Goal: Task Accomplishment & Management: Use online tool/utility

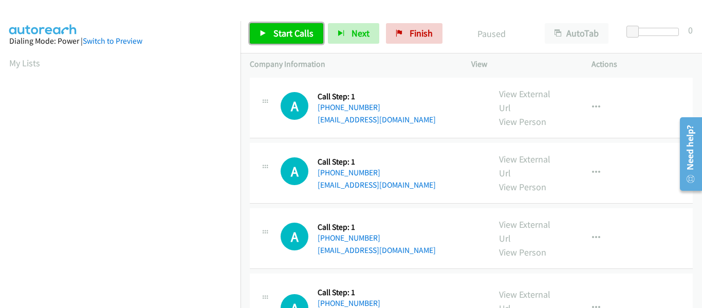
click at [273, 36] on span "Start Calls" at bounding box center [293, 33] width 40 height 12
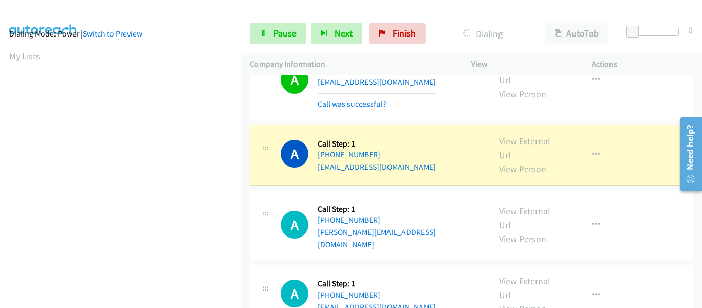
scroll to position [269, 0]
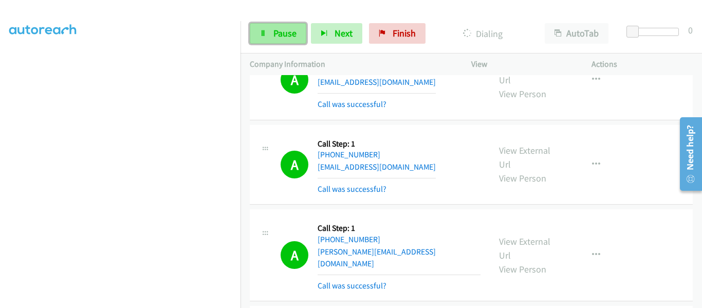
click at [270, 26] on link "Pause" at bounding box center [278, 33] width 57 height 21
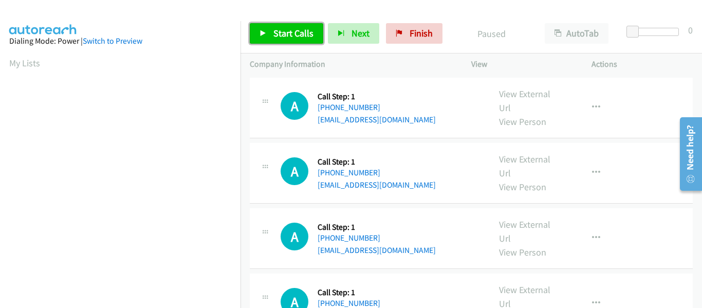
click at [260, 39] on link "Start Calls" at bounding box center [286, 33] width 73 height 21
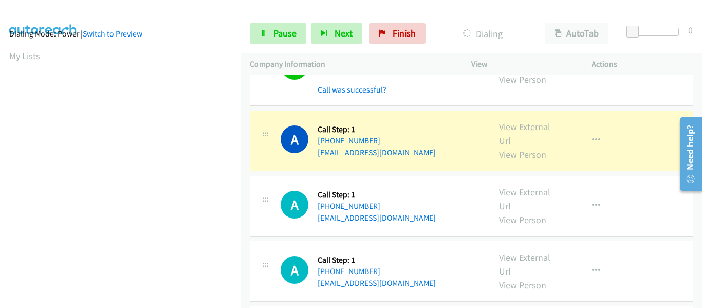
scroll to position [269, 0]
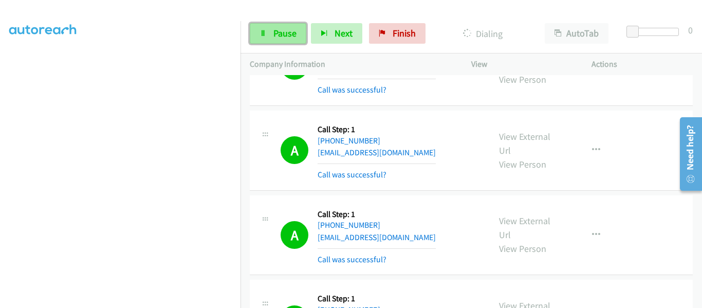
click at [280, 39] on span "Pause" at bounding box center [284, 33] width 23 height 12
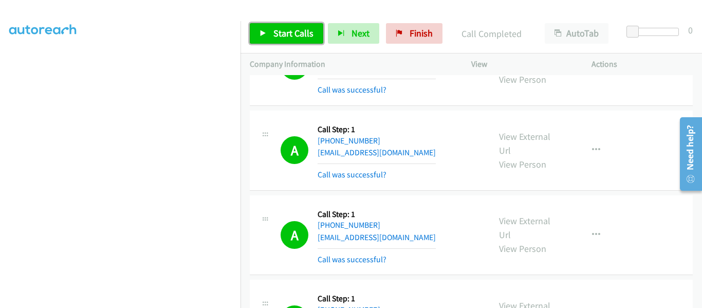
click at [265, 37] on link "Start Calls" at bounding box center [286, 33] width 73 height 21
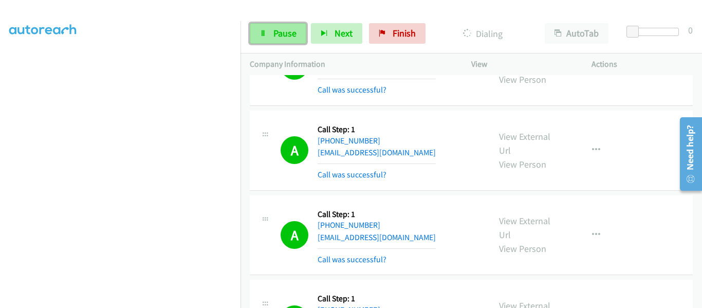
click at [281, 30] on span "Pause" at bounding box center [284, 33] width 23 height 12
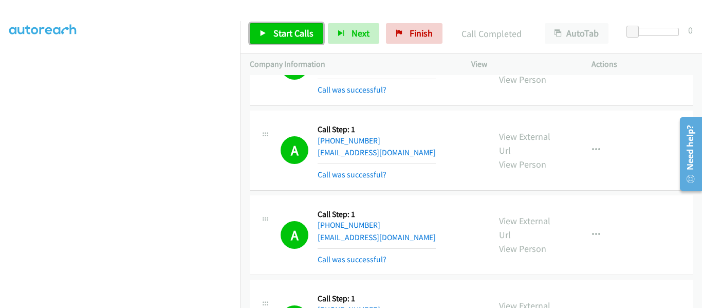
click at [266, 34] on icon at bounding box center [263, 33] width 7 height 7
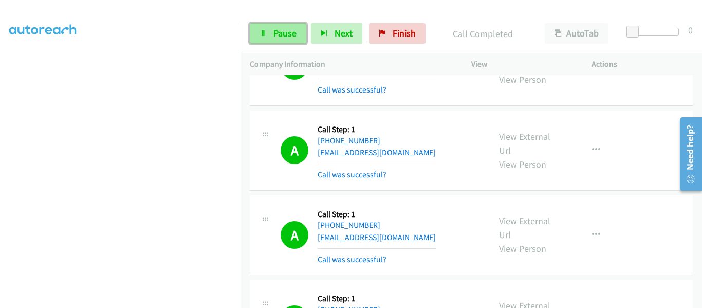
click at [271, 42] on link "Pause" at bounding box center [278, 33] width 57 height 21
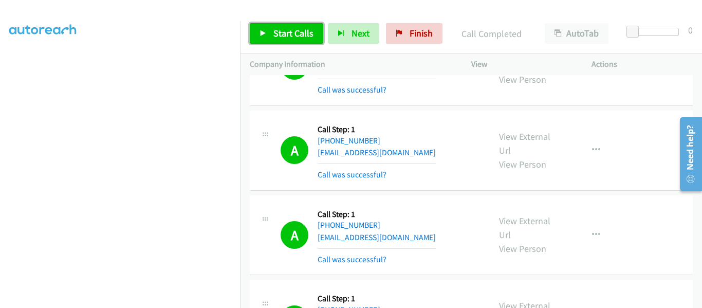
click at [263, 35] on icon at bounding box center [263, 33] width 7 height 7
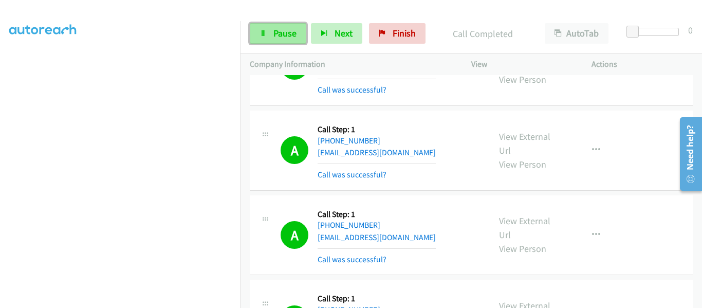
click at [276, 36] on span "Pause" at bounding box center [284, 33] width 23 height 12
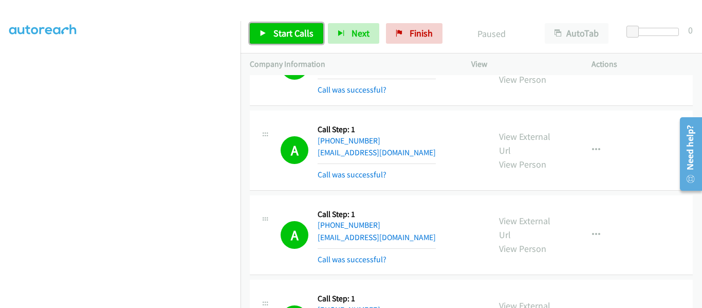
click at [270, 34] on link "Start Calls" at bounding box center [286, 33] width 73 height 21
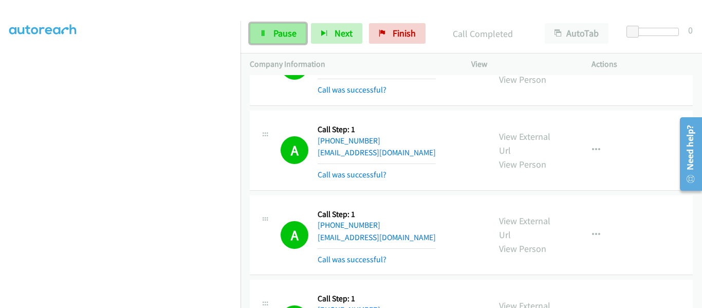
click at [280, 41] on link "Pause" at bounding box center [278, 33] width 57 height 21
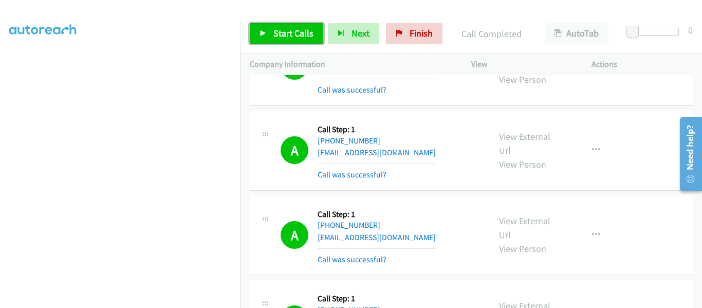
click at [260, 29] on link "Start Calls" at bounding box center [286, 33] width 73 height 21
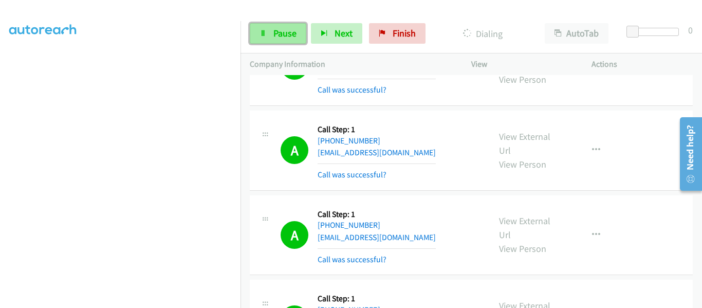
click at [276, 33] on span "Pause" at bounding box center [284, 33] width 23 height 12
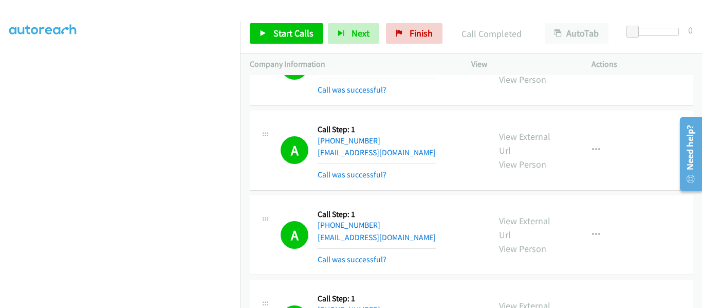
click at [643, 142] on div "A Callback Scheduled Call Step: 1 America/New_York +1 646-436-2655 awedeen@gmai…" at bounding box center [471, 150] width 443 height 80
click at [264, 35] on icon at bounding box center [263, 33] width 7 height 7
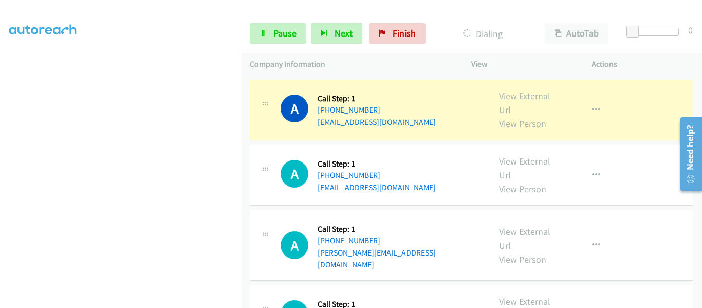
scroll to position [3032, 0]
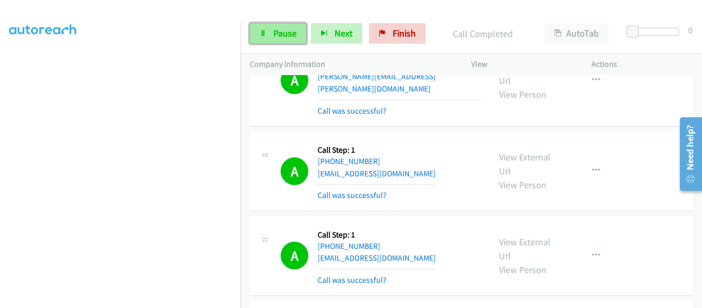
click at [273, 42] on link "Pause" at bounding box center [278, 33] width 57 height 21
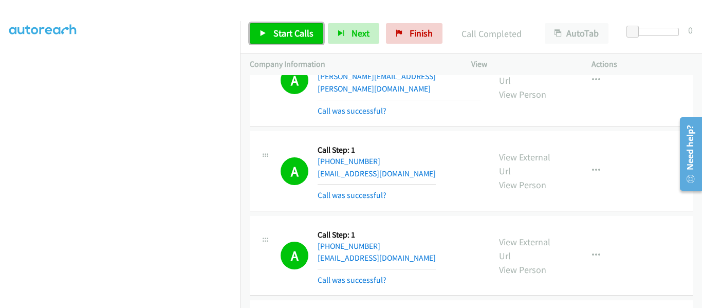
click at [273, 34] on span "Start Calls" at bounding box center [293, 33] width 40 height 12
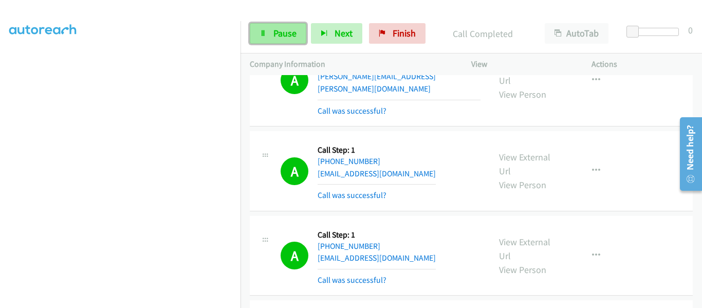
click at [271, 31] on link "Pause" at bounding box center [278, 33] width 57 height 21
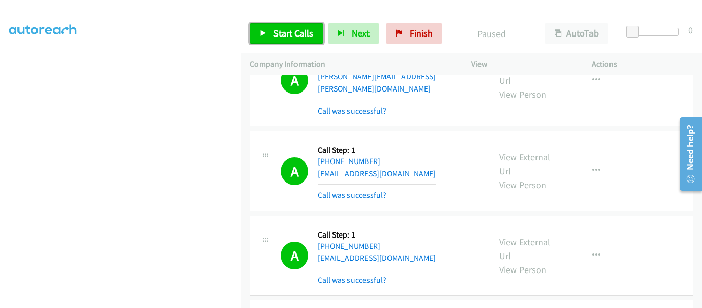
click at [265, 34] on icon at bounding box center [263, 33] width 7 height 7
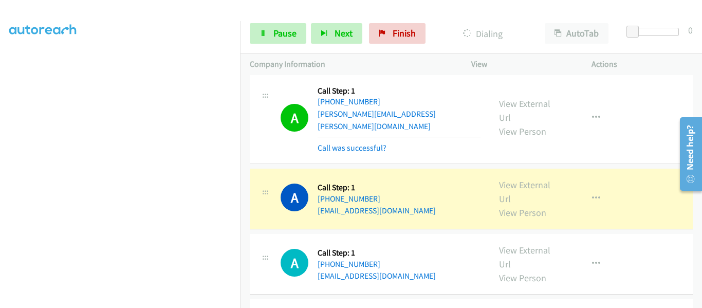
scroll to position [4060, 0]
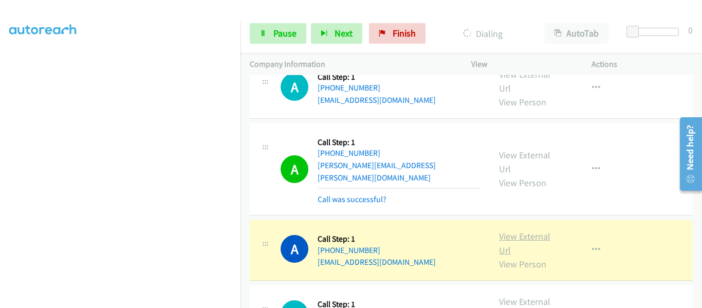
click at [512, 230] on link "View External Url" at bounding box center [524, 243] width 51 height 26
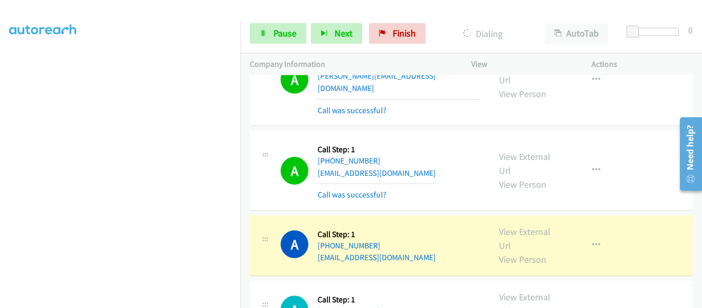
scroll to position [4420, 0]
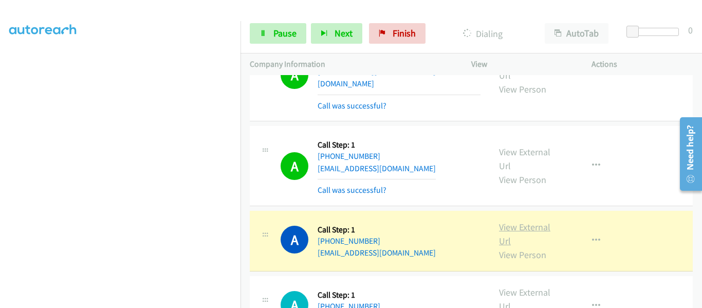
click at [511, 221] on link "View External Url" at bounding box center [524, 234] width 51 height 26
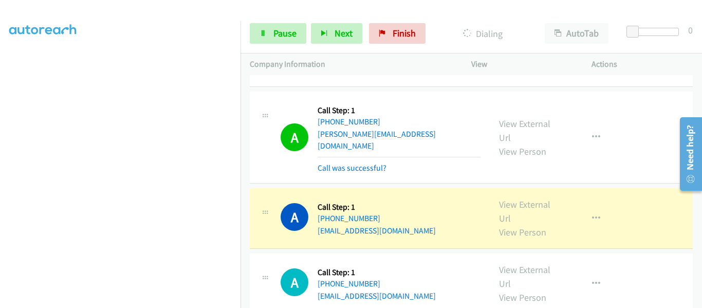
scroll to position [5756, 0]
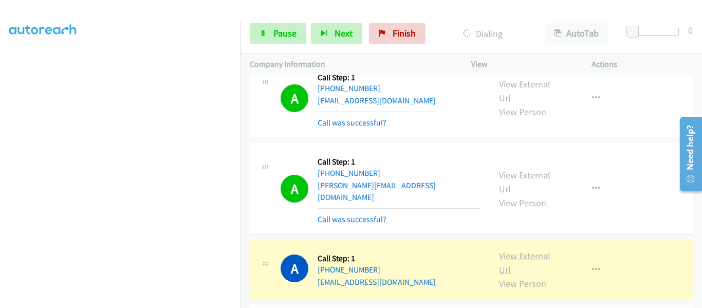
click at [521, 250] on link "View External Url" at bounding box center [524, 263] width 51 height 26
click at [271, 40] on link "Pause" at bounding box center [278, 33] width 57 height 21
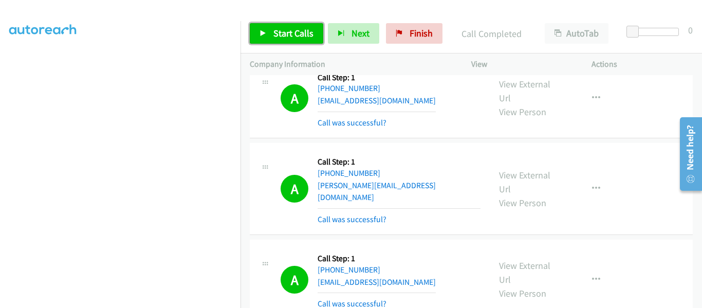
click at [262, 34] on icon at bounding box center [263, 33] width 7 height 7
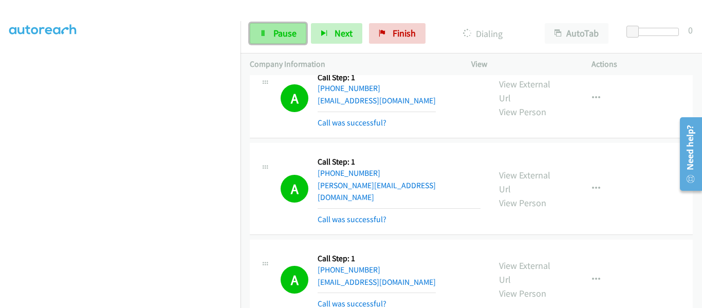
click at [279, 38] on span "Pause" at bounding box center [284, 33] width 23 height 12
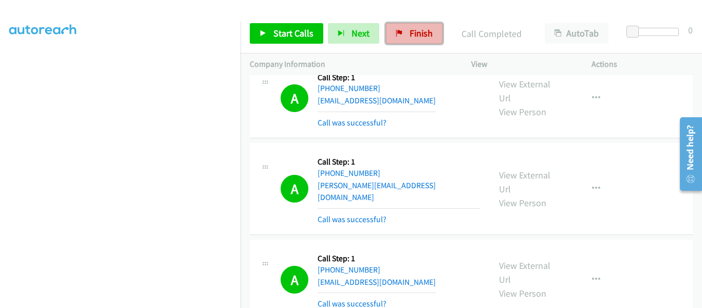
click at [410, 31] on span "Finish" at bounding box center [421, 33] width 23 height 12
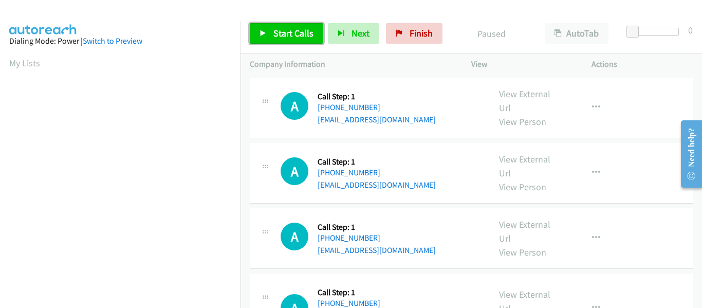
click at [264, 33] on icon at bounding box center [263, 33] width 7 height 7
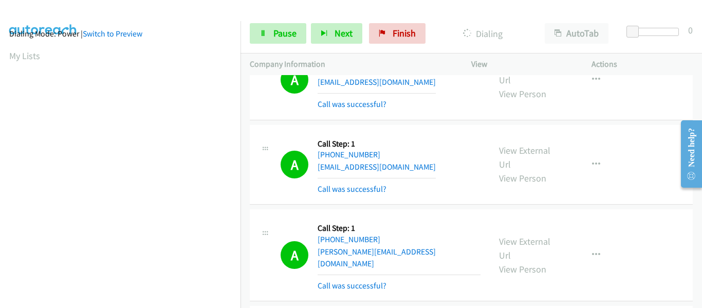
scroll to position [269, 0]
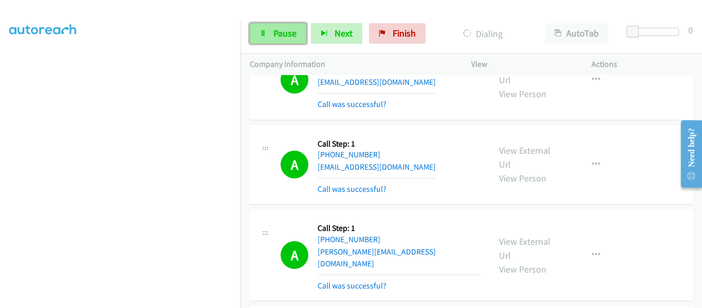
click at [276, 36] on span "Pause" at bounding box center [284, 33] width 23 height 12
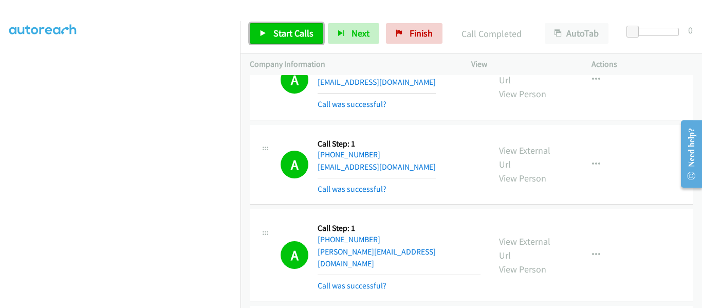
click at [270, 29] on link "Start Calls" at bounding box center [286, 33] width 73 height 21
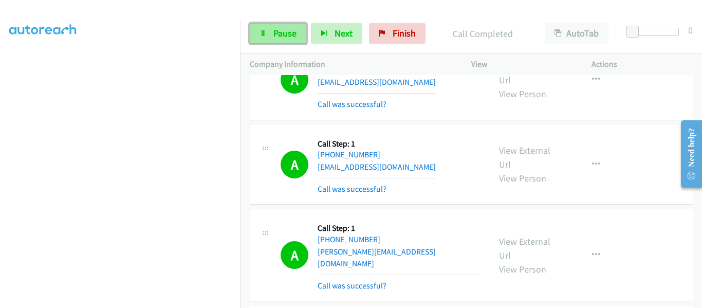
click at [281, 37] on span "Pause" at bounding box center [284, 33] width 23 height 12
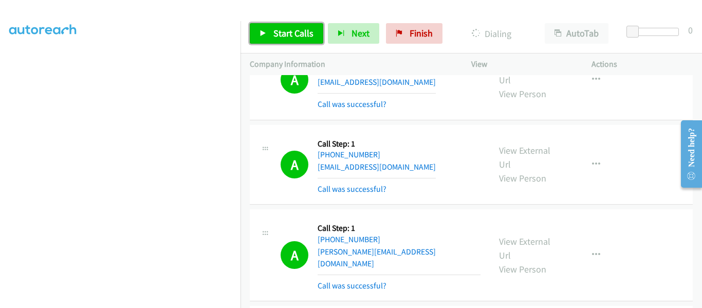
click at [271, 40] on link "Start Calls" at bounding box center [286, 33] width 73 height 21
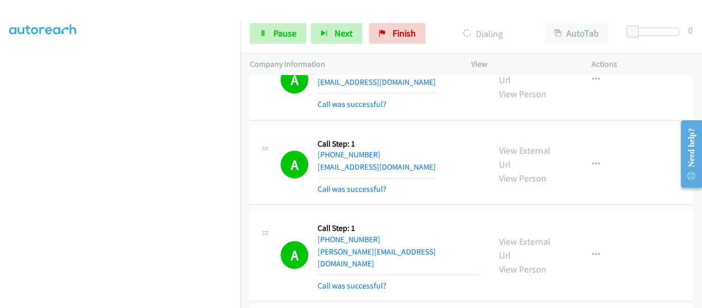
scroll to position [268, 0]
click at [271, 35] on link "Pause" at bounding box center [278, 33] width 57 height 21
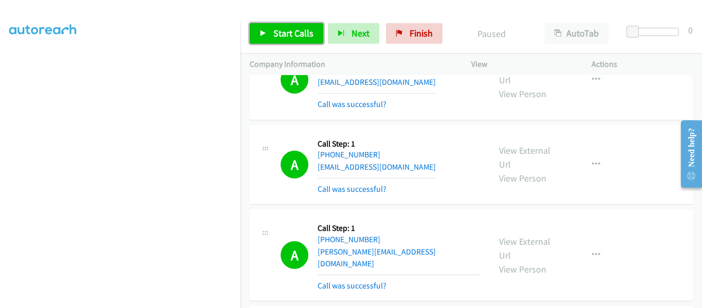
click at [256, 34] on link "Start Calls" at bounding box center [286, 33] width 73 height 21
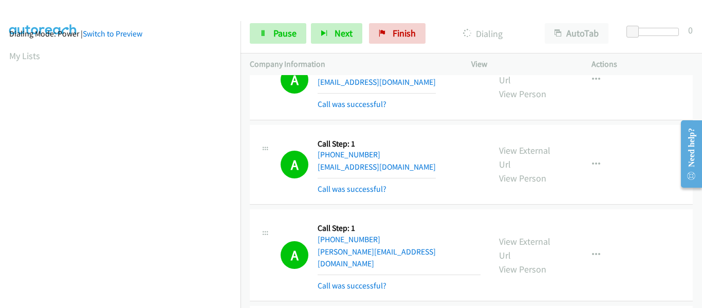
scroll to position [269, 0]
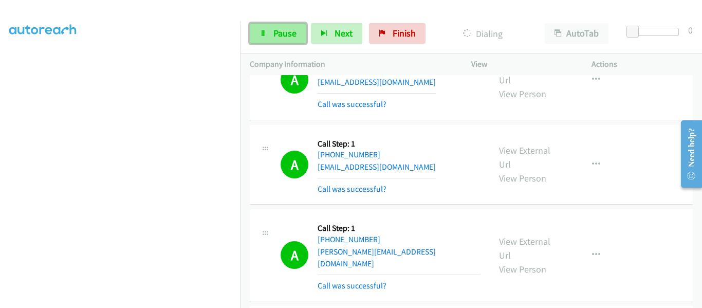
click at [269, 35] on link "Pause" at bounding box center [278, 33] width 57 height 21
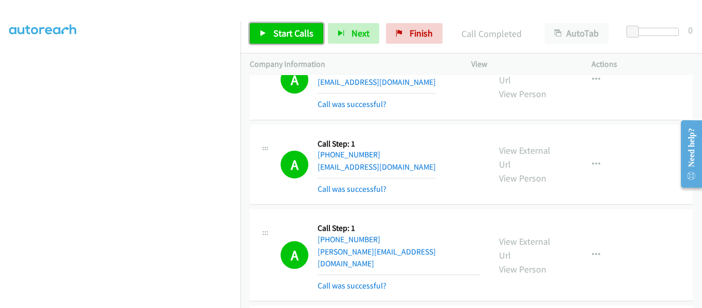
click at [263, 35] on icon at bounding box center [263, 33] width 7 height 7
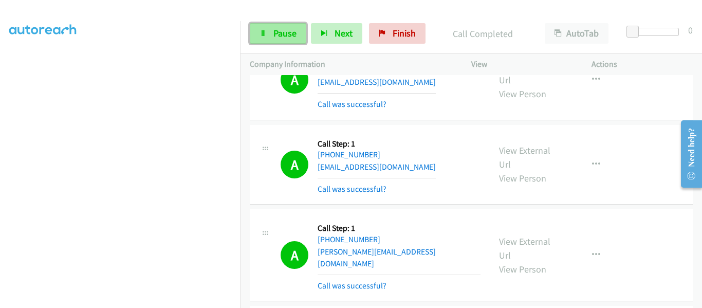
click at [282, 35] on span "Pause" at bounding box center [284, 33] width 23 height 12
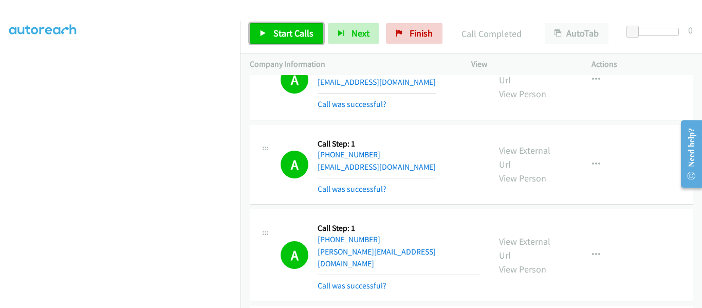
click at [271, 40] on link "Start Calls" at bounding box center [286, 33] width 73 height 21
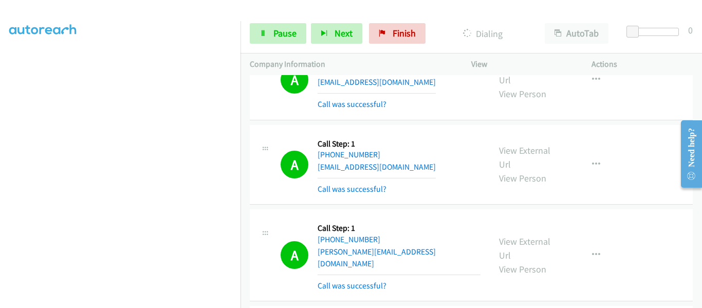
scroll to position [268, 0]
click at [266, 38] on link "Pause" at bounding box center [278, 33] width 57 height 21
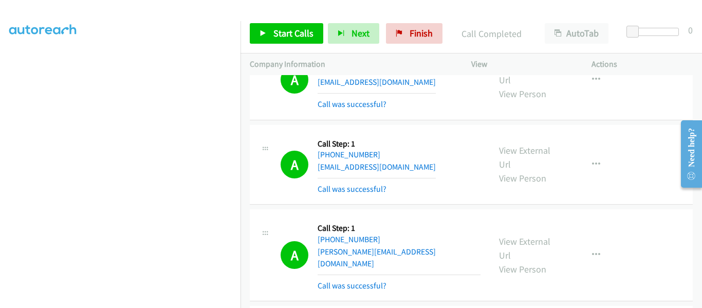
scroll to position [269, 0]
click at [261, 34] on icon at bounding box center [263, 33] width 7 height 7
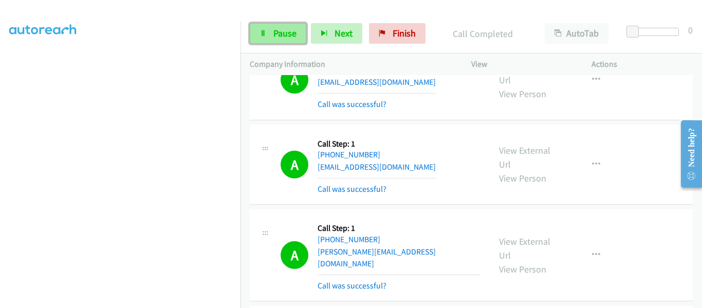
click at [273, 35] on span "Pause" at bounding box center [284, 33] width 23 height 12
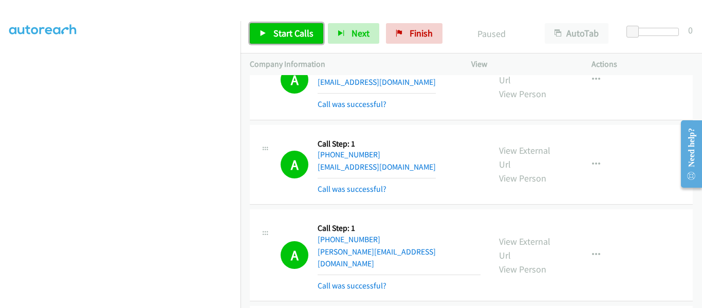
click at [265, 30] on icon at bounding box center [263, 33] width 7 height 7
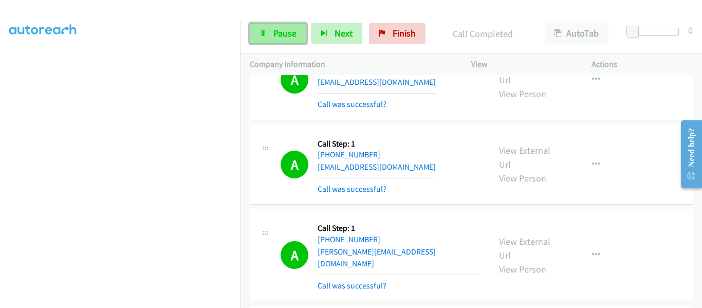
click at [264, 36] on icon at bounding box center [263, 33] width 7 height 7
